Goal: Find specific page/section

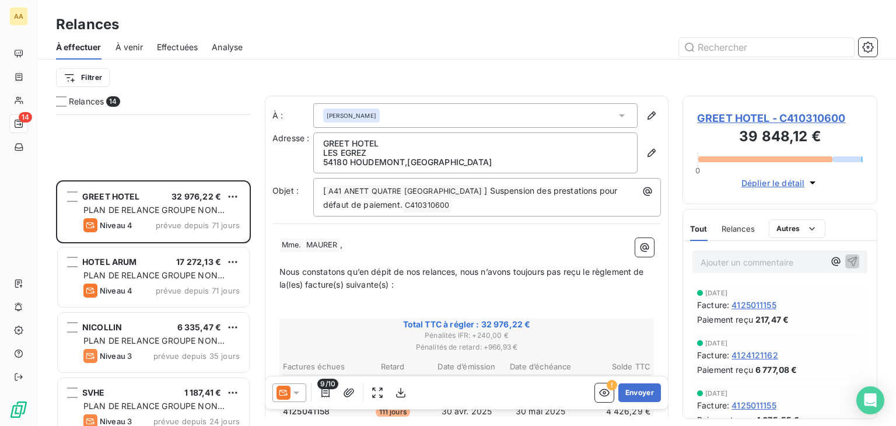
scroll to position [302, 185]
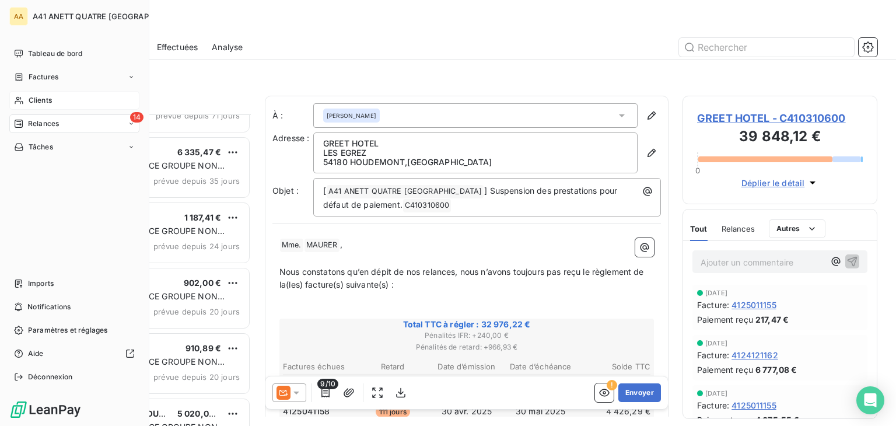
click at [47, 99] on span "Clients" at bounding box center [40, 100] width 23 height 10
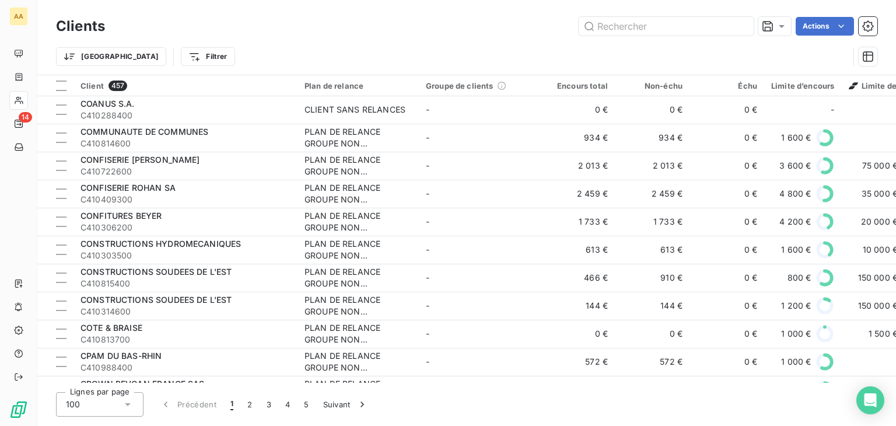
scroll to position [2158, 0]
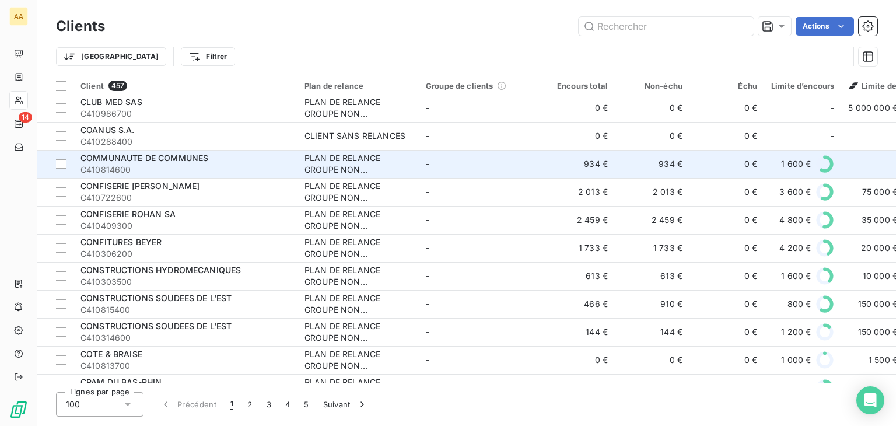
click at [261, 159] on div "COMMUNAUTE DE COMMUNES" at bounding box center [185, 158] width 210 height 12
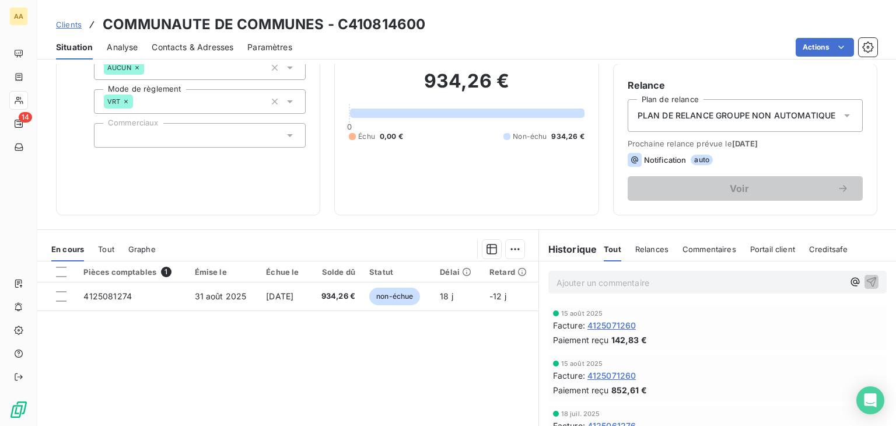
scroll to position [117, 0]
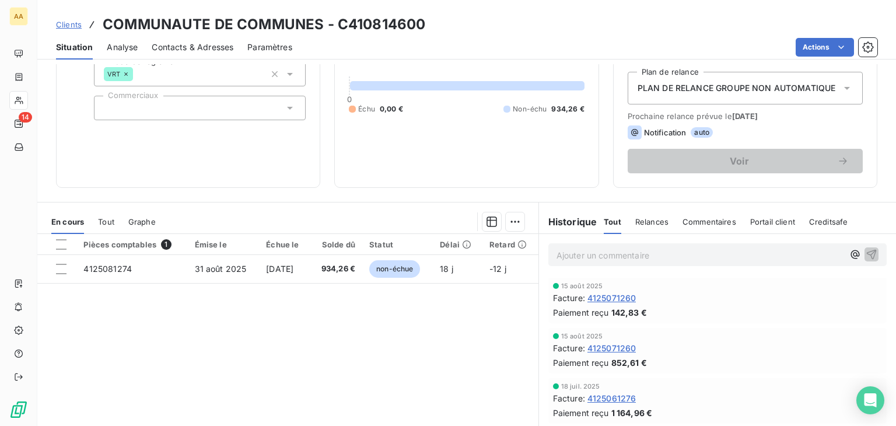
click at [615, 298] on span "4125071260" at bounding box center [611, 298] width 49 height 12
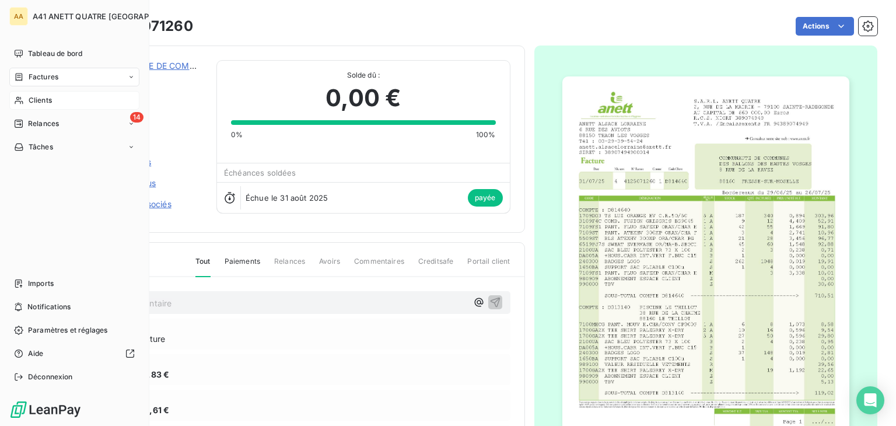
click at [40, 100] on span "Clients" at bounding box center [40, 100] width 23 height 10
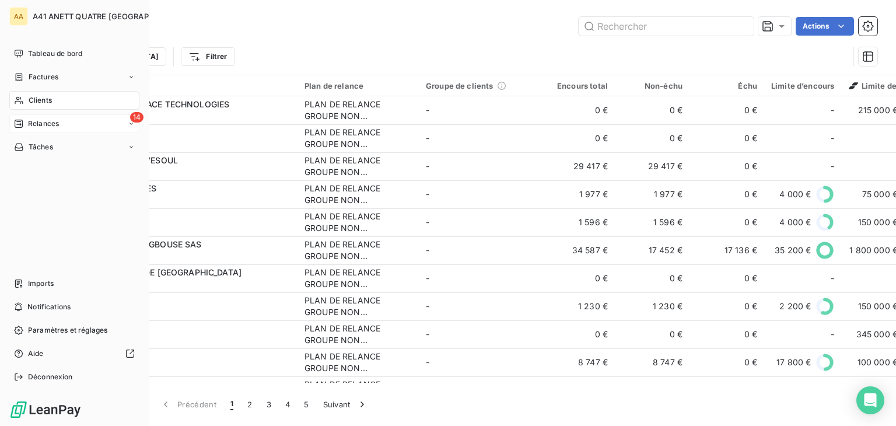
click at [14, 120] on icon at bounding box center [18, 123] width 9 height 9
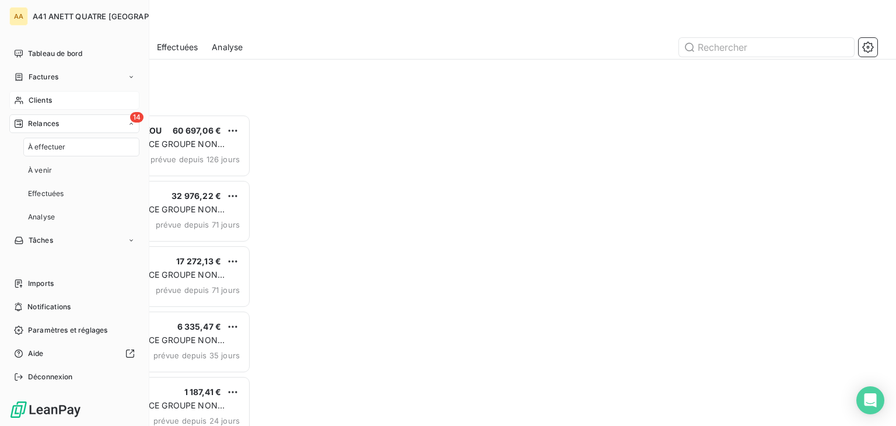
scroll to position [302, 185]
